Goal: Task Accomplishment & Management: Manage account settings

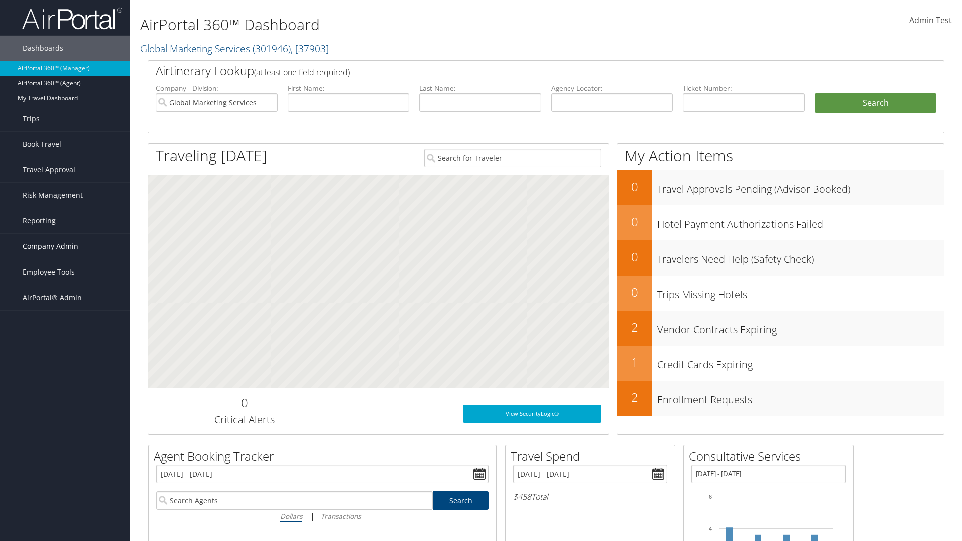
click at [65, 246] on span "Company Admin" at bounding box center [51, 246] width 56 height 25
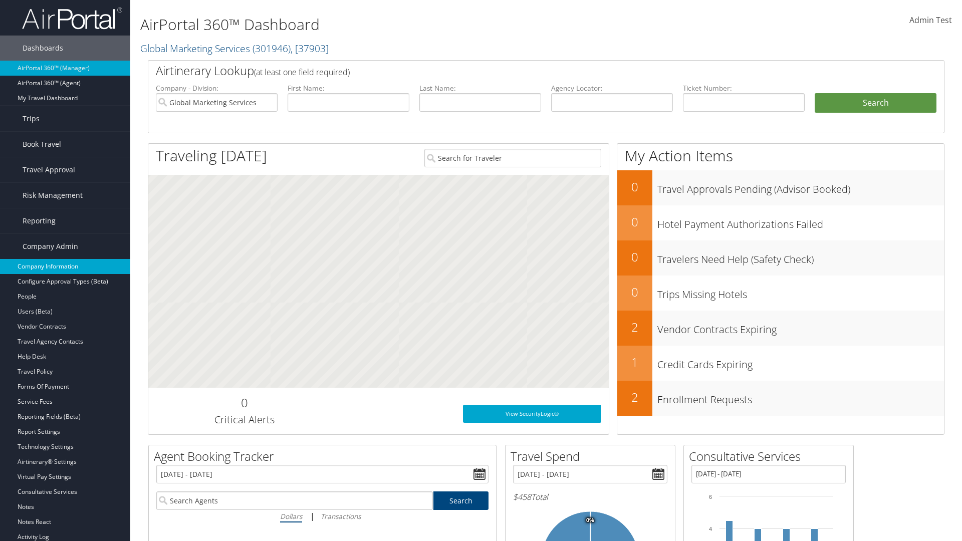
click at [65, 266] on link "Company Information" at bounding box center [65, 266] width 130 height 15
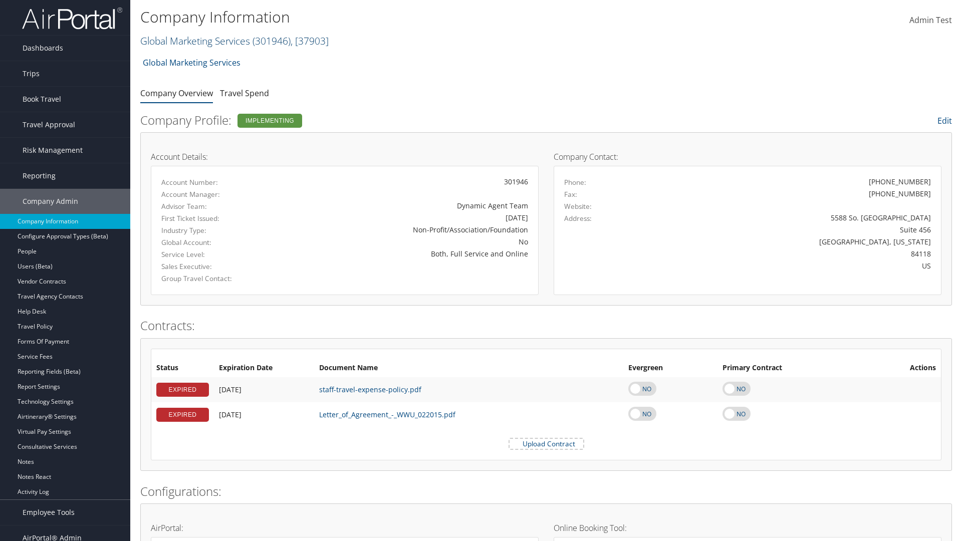
click at [194, 41] on link "Global Marketing Services ( 301946 ) , [ 37903 ]" at bounding box center [234, 41] width 188 height 14
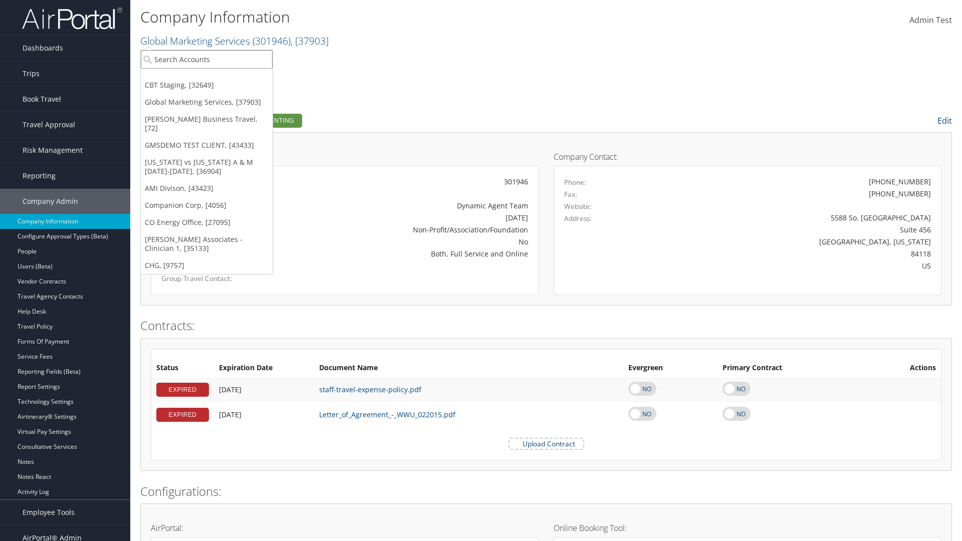
click at [206, 59] on input "search" at bounding box center [207, 59] width 132 height 19
type input "[PERSON_NAME] Business Travel"
click at [220, 78] on div "Christopherson Business Travel (C10001), [72]" at bounding box center [220, 77] width 171 height 9
